Goal: Transaction & Acquisition: Purchase product/service

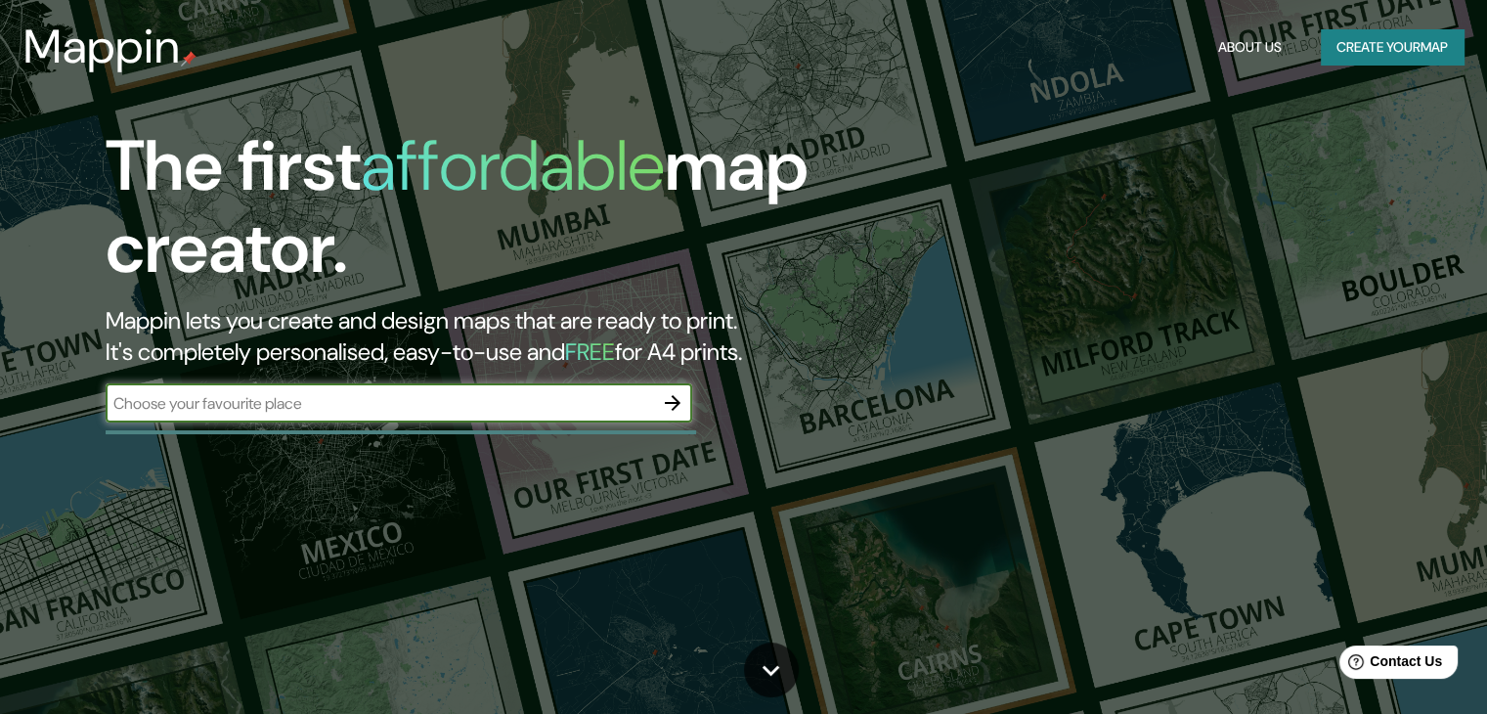
click at [439, 399] on input "text" at bounding box center [379, 403] width 547 height 22
type input "Lima [GEOGRAPHIC_DATA]"
click at [670, 400] on icon "button" at bounding box center [672, 402] width 23 height 23
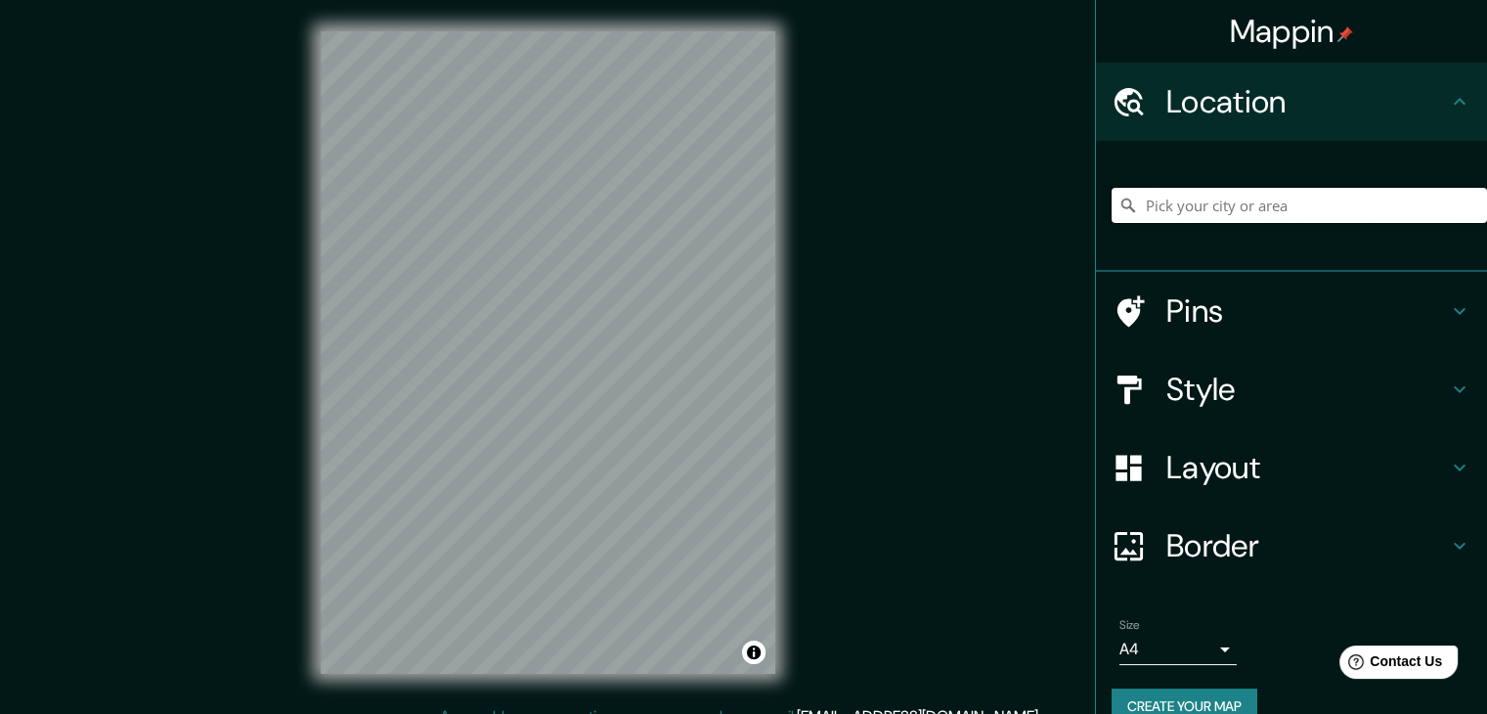
click at [1247, 198] on input "Pick your city or area" at bounding box center [1299, 205] width 375 height 35
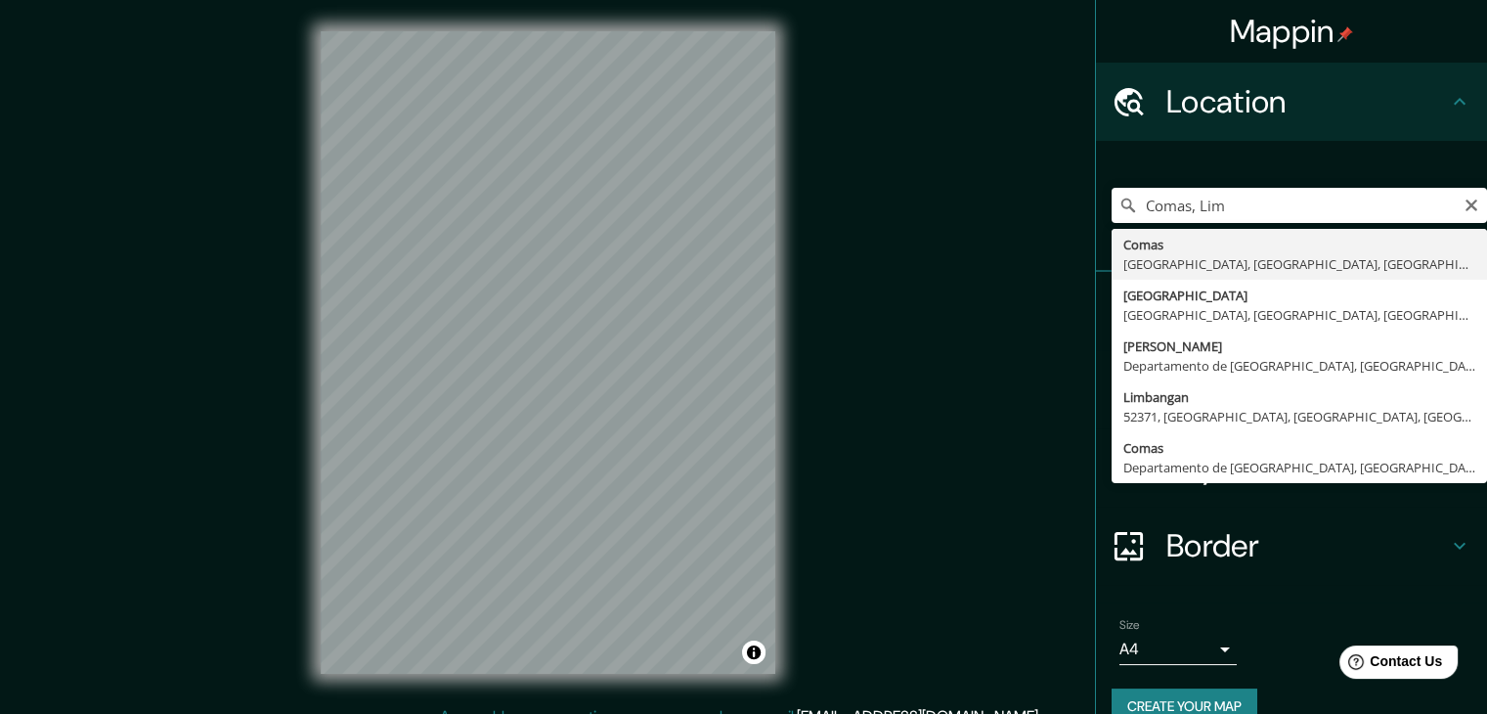
type input "Comas, [GEOGRAPHIC_DATA], [GEOGRAPHIC_DATA], [GEOGRAPHIC_DATA]"
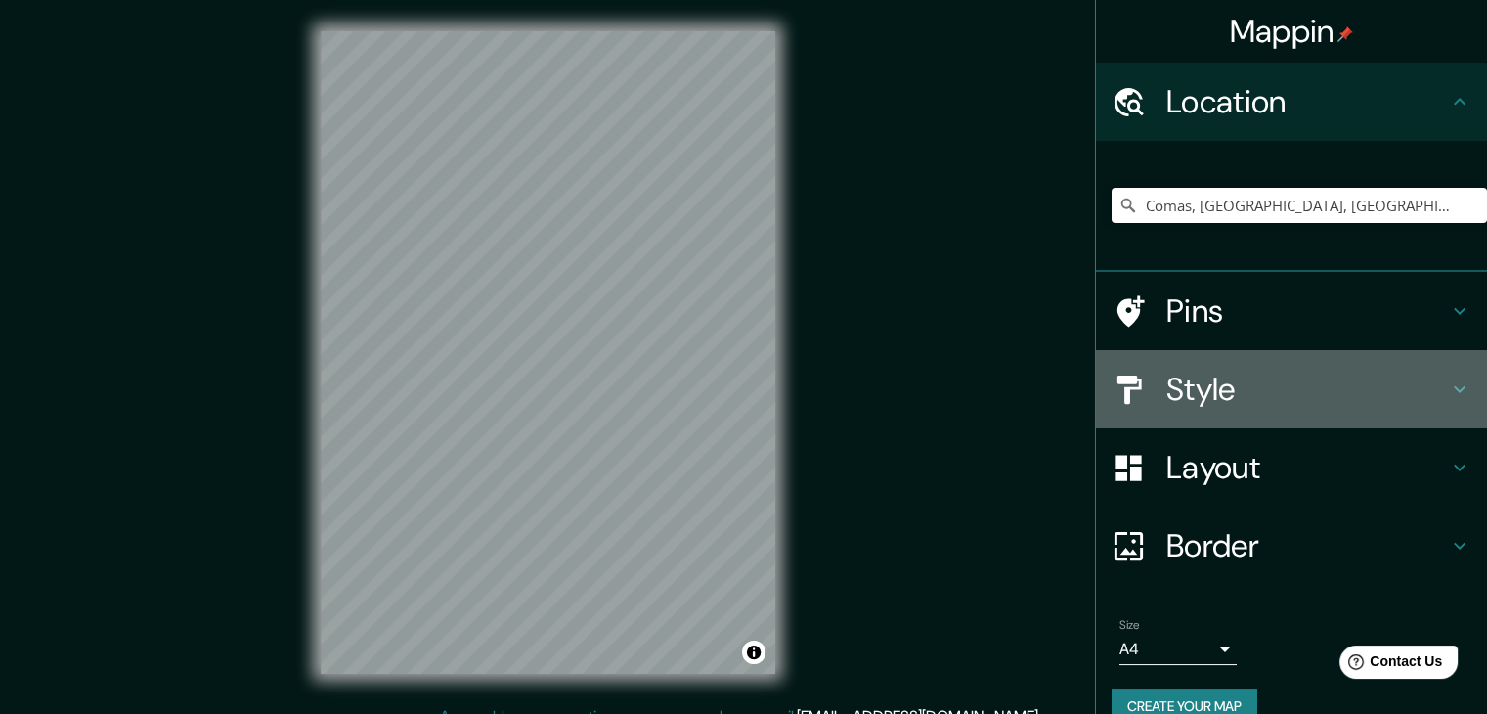
click at [1197, 362] on div "Style" at bounding box center [1291, 389] width 391 height 78
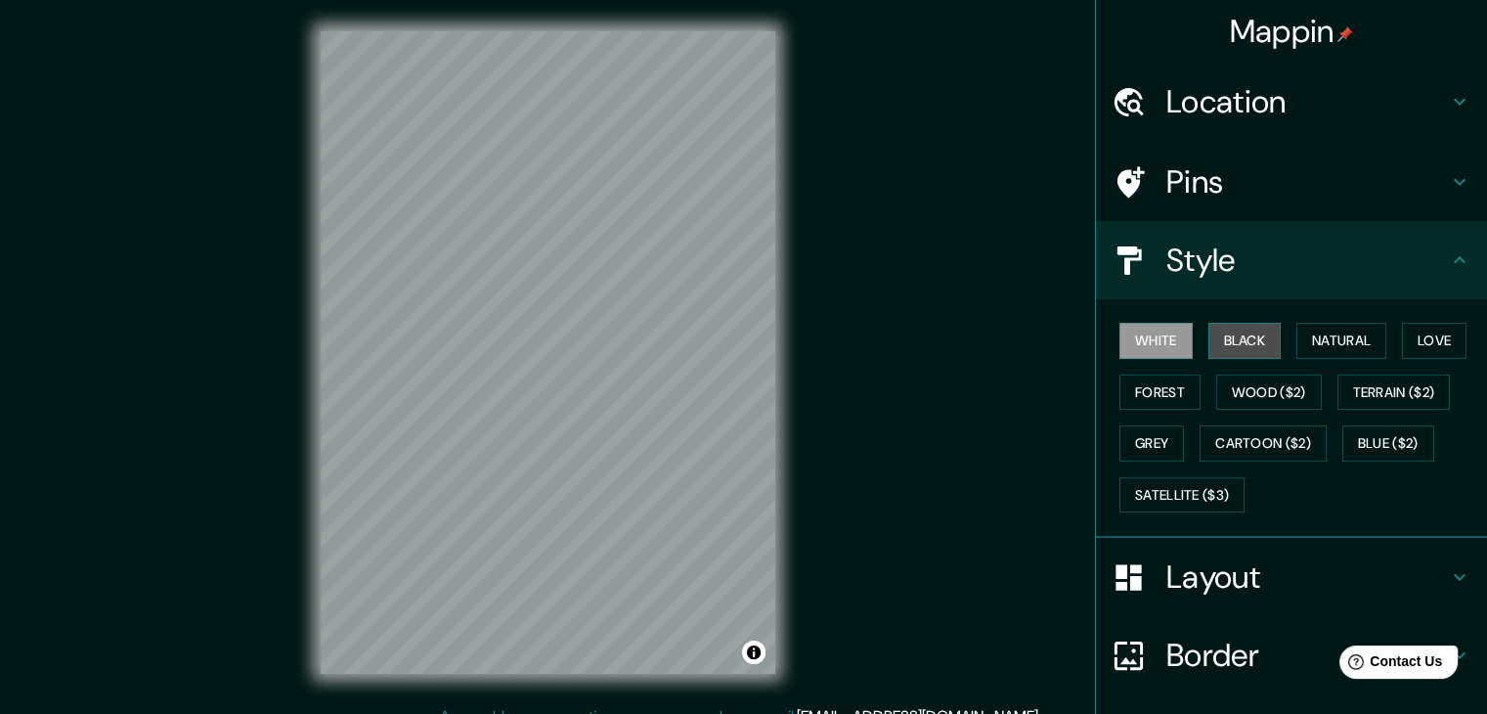
click at [1212, 340] on button "Black" at bounding box center [1244, 341] width 73 height 36
click at [1119, 341] on button "White" at bounding box center [1155, 341] width 73 height 36
click at [1210, 341] on button "Black" at bounding box center [1244, 341] width 73 height 36
